Goal: Find specific page/section: Find specific page/section

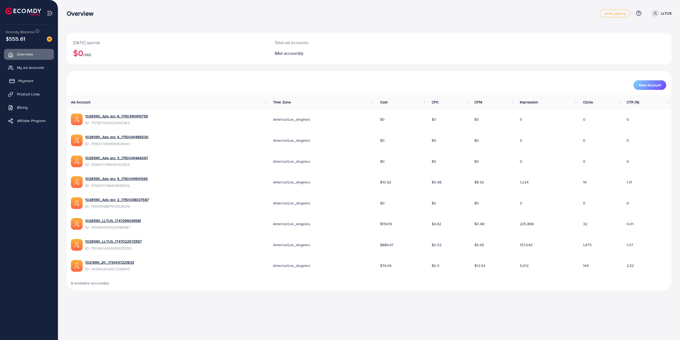
click at [36, 83] on link "Payment" at bounding box center [29, 80] width 50 height 11
